Goal: Find contact information

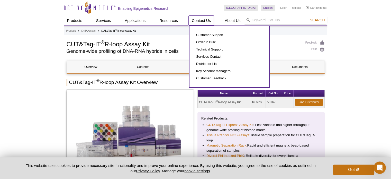
click at [201, 20] on link "Contact Us" at bounding box center [201, 21] width 25 height 10
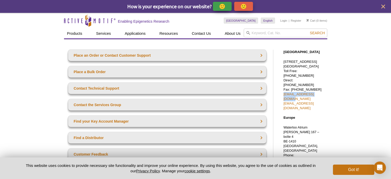
drag, startPoint x: 282, startPoint y: 89, endPoint x: 319, endPoint y: 88, distance: 37.1
copy link "sales@activemotif.com"
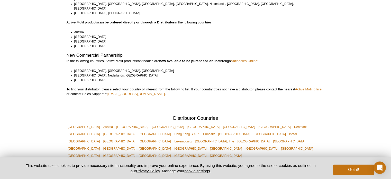
scroll to position [103, 0]
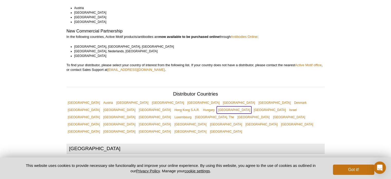
click at [252, 106] on link "[GEOGRAPHIC_DATA]" at bounding box center [234, 109] width 35 height 7
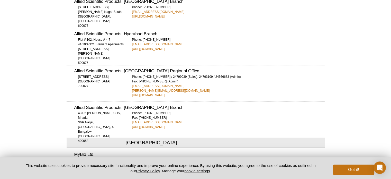
scroll to position [1011, 0]
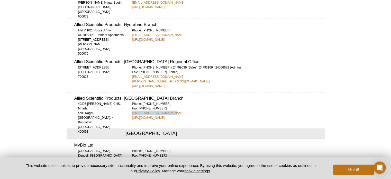
drag, startPoint x: 131, startPoint y: 88, endPoint x: 175, endPoint y: 89, distance: 43.8
click at [175, 92] on div "Allied Scientific Products, Mumbai Branch 40/D5 Saujanya CHS, Mhada SVP Nagar, …" at bounding box center [196, 106] width 258 height 28
copy link "mumbaiasptsc@mtnl.net.in"
click at [215, 101] on div "Phone: +91 2226332318 Fax: +91 2226332319 mumbaiasptsc@mtnl.net.in http://www.a…" at bounding box center [228, 110] width 193 height 19
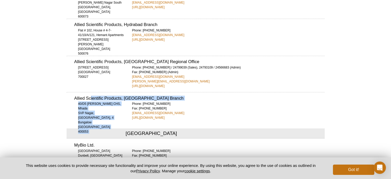
drag, startPoint x: 73, startPoint y: 76, endPoint x: 90, endPoint y: 75, distance: 16.8
click at [90, 92] on div "Allied Scientific Products, Mumbai Branch 40/D5 Saujanya CHS, Mhada SVP Nagar, …" at bounding box center [196, 106] width 258 height 28
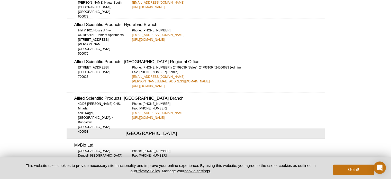
click at [62, 75] on div "Active Motif Logo Enabling Epigenetics Research 0 Search Skip to content Active…" at bounding box center [195, 158] width 391 height 2338
drag, startPoint x: 74, startPoint y: 73, endPoint x: 104, endPoint y: 72, distance: 29.9
click at [104, 96] on h3 "Allied Scientific Products, Mumbai Branch" at bounding box center [199, 98] width 251 height 4
click at [72, 92] on div "Allied Scientific Products, Mumbai Branch 40/D5 Saujanya CHS, Mhada SVP Nagar, …" at bounding box center [196, 106] width 258 height 28
drag, startPoint x: 74, startPoint y: 74, endPoint x: 103, endPoint y: 73, distance: 28.6
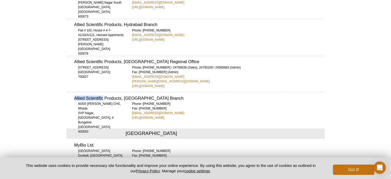
click at [103, 96] on h3 "Allied Scientific Products, Mumbai Branch" at bounding box center [199, 98] width 251 height 4
copy h3 "Allied Scientific"
